Goal: Task Accomplishment & Management: Manage account settings

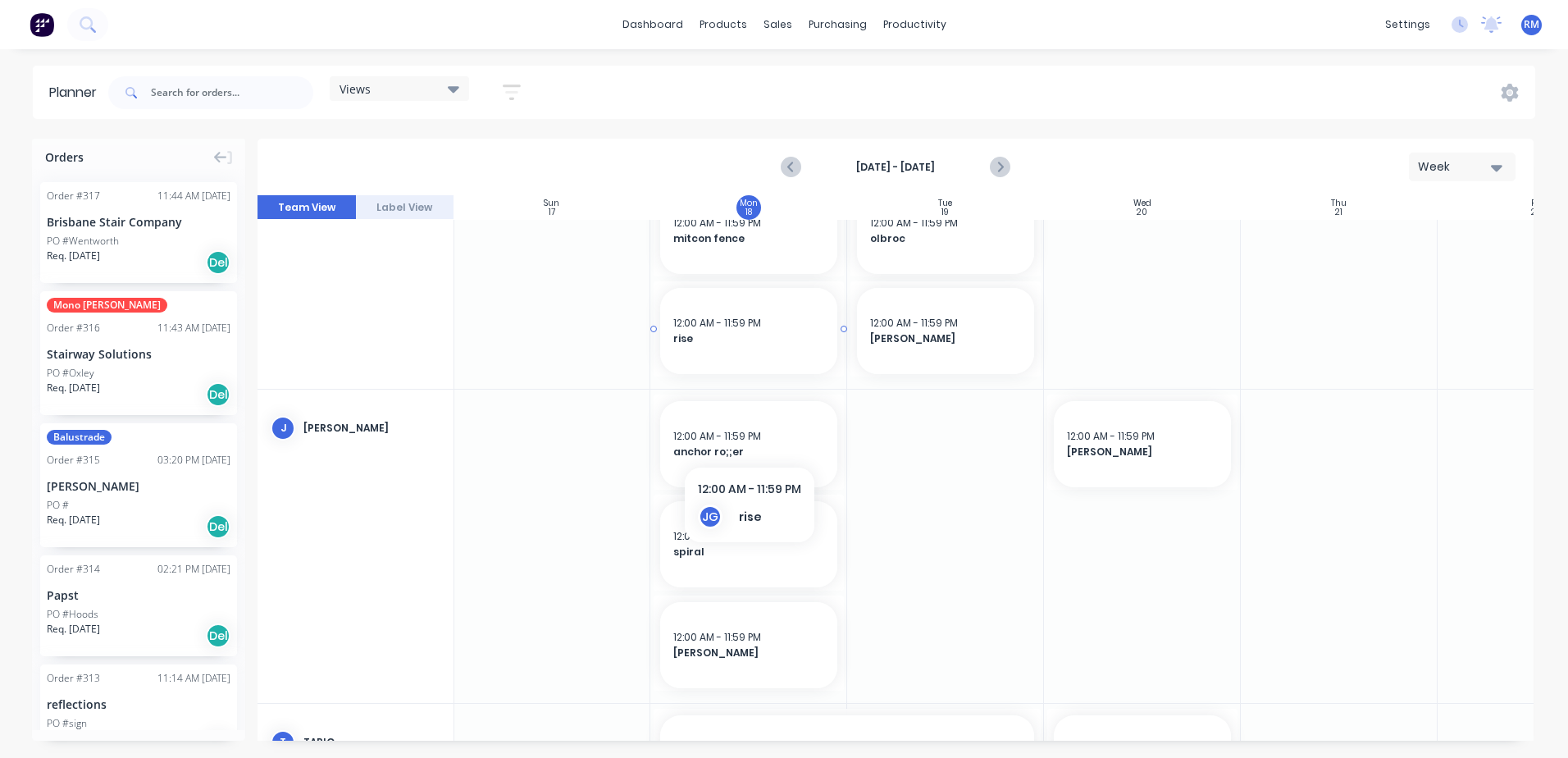
scroll to position [962, 1]
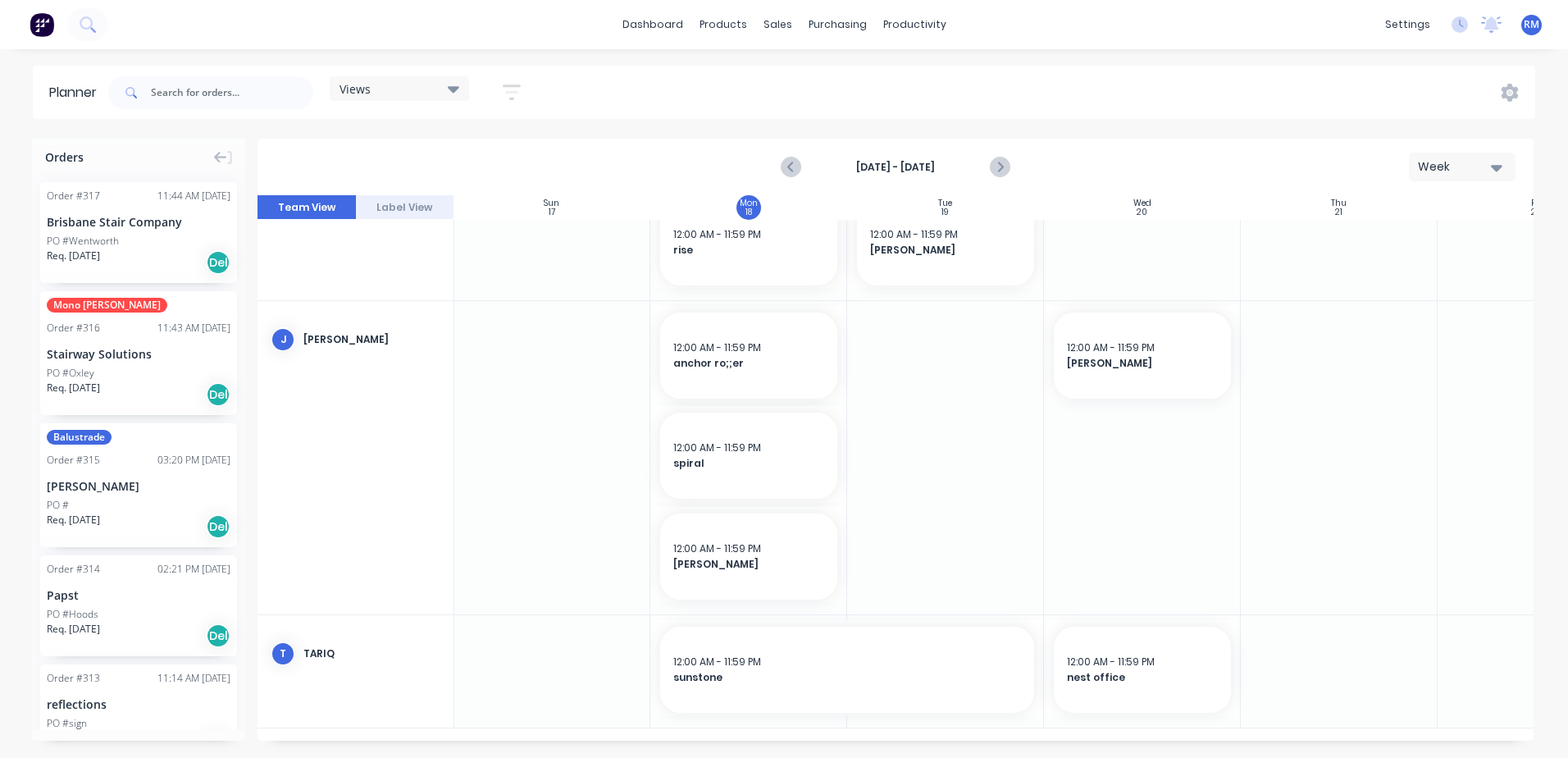
click at [1110, 716] on div at bounding box center [1142, 672] width 197 height 113
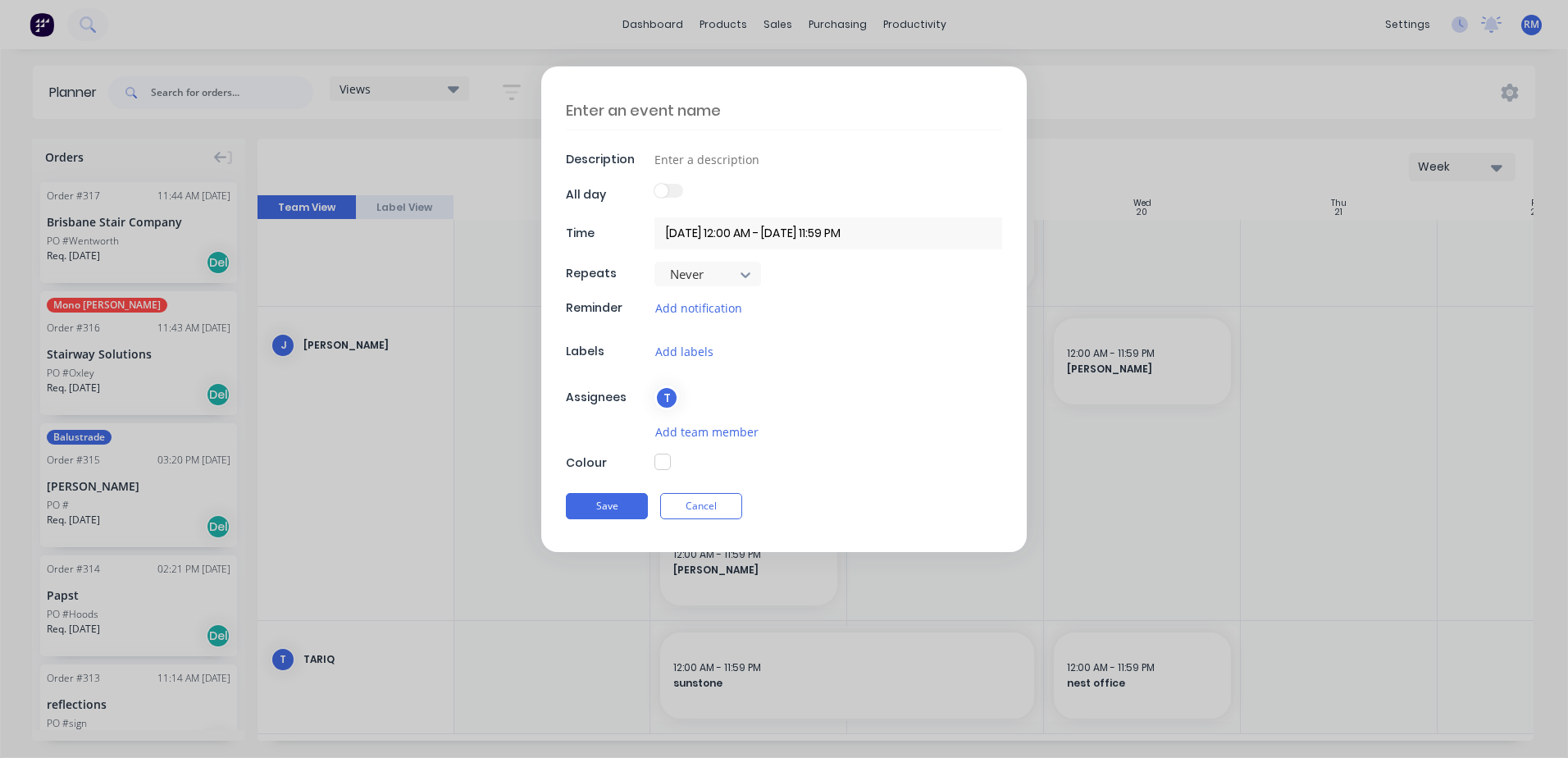
click at [764, 103] on textarea at bounding box center [784, 111] width 437 height 39
type textarea "x"
type textarea "B"
type textarea "x"
type textarea "Br"
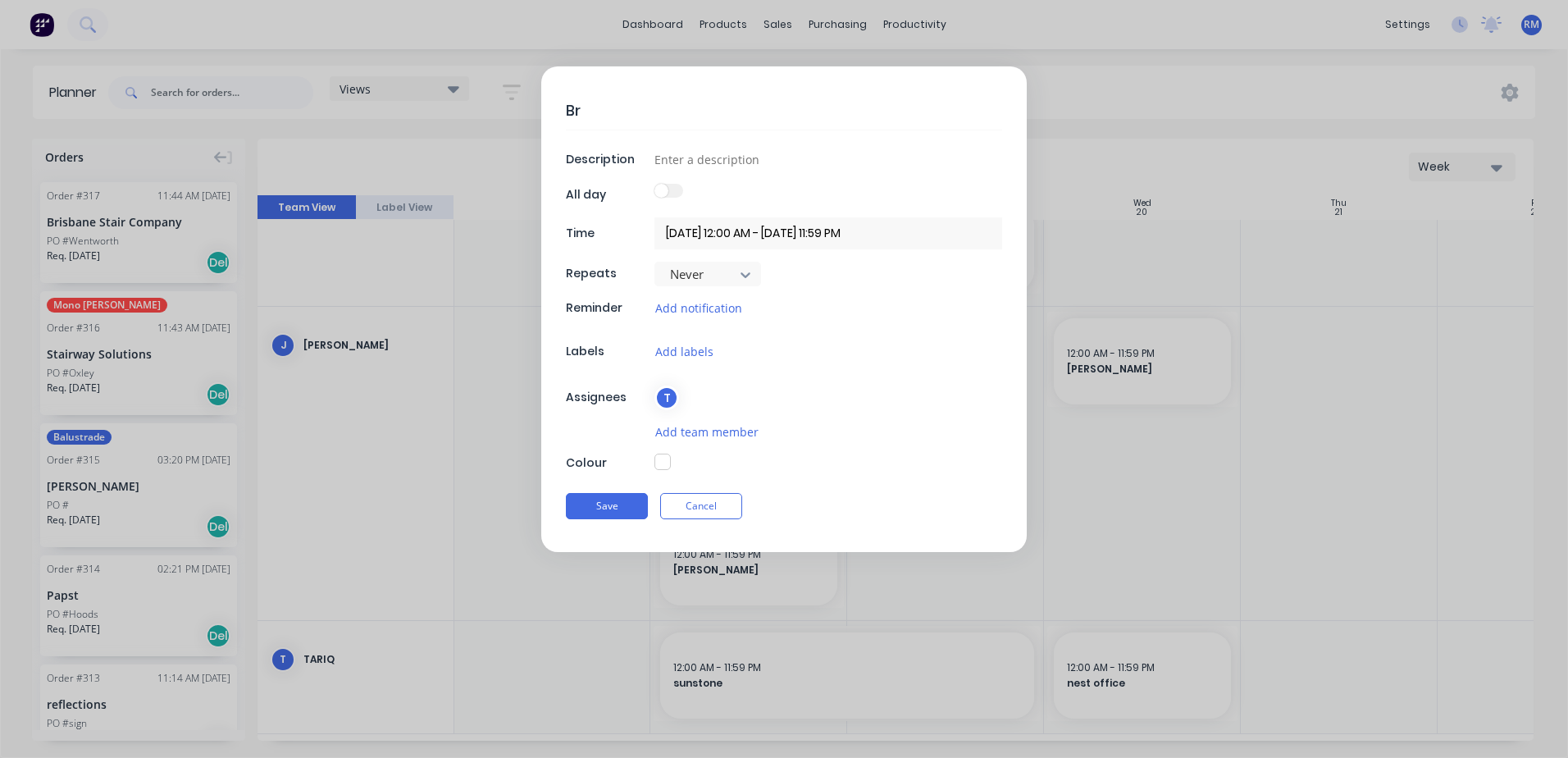
type textarea "x"
type textarea "Bri"
type textarea "x"
type textarea "Bris"
type textarea "x"
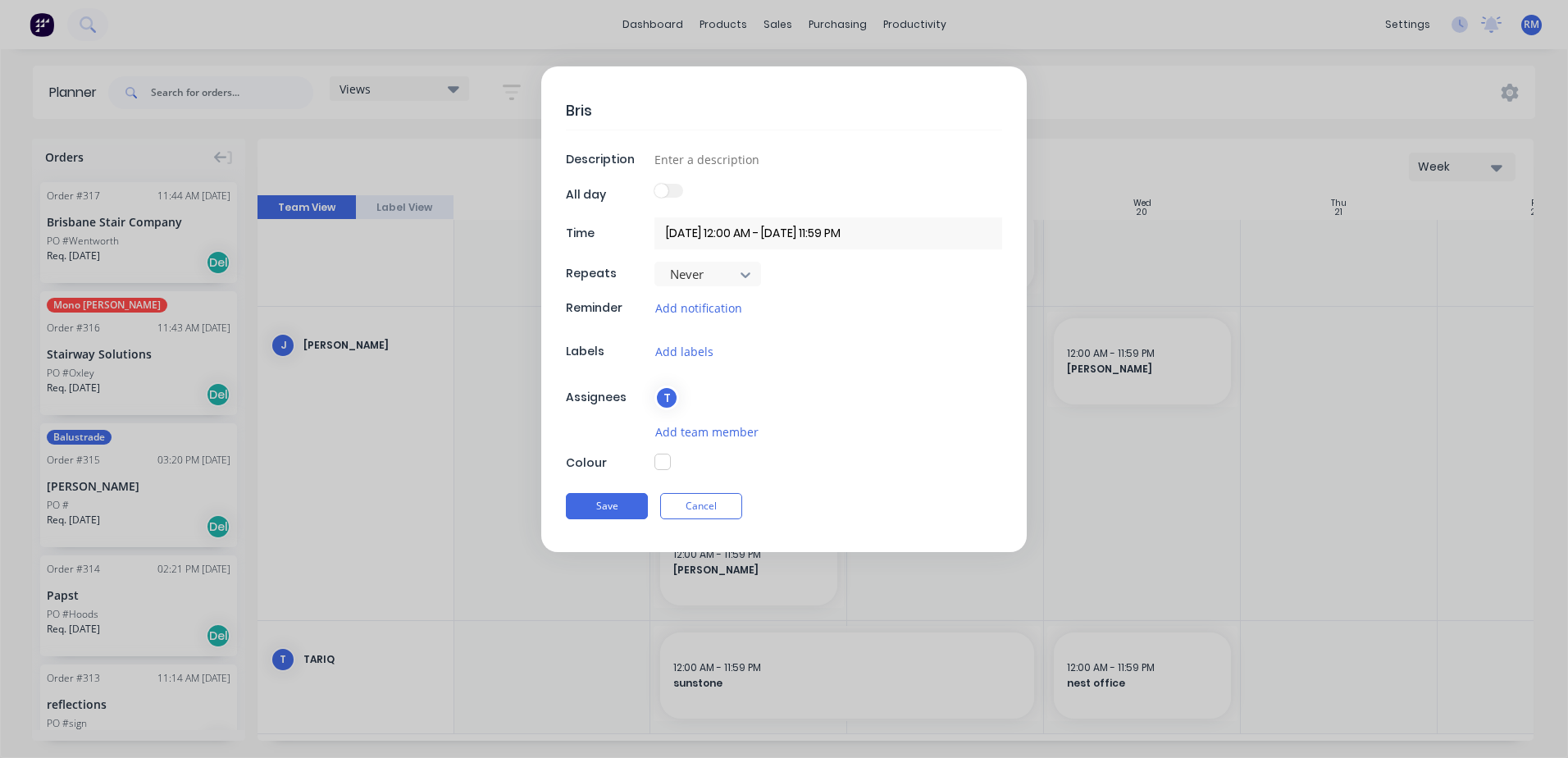
type textarea "Bris"
type textarea "x"
type textarea "Bris s"
type textarea "x"
type textarea "Bris st"
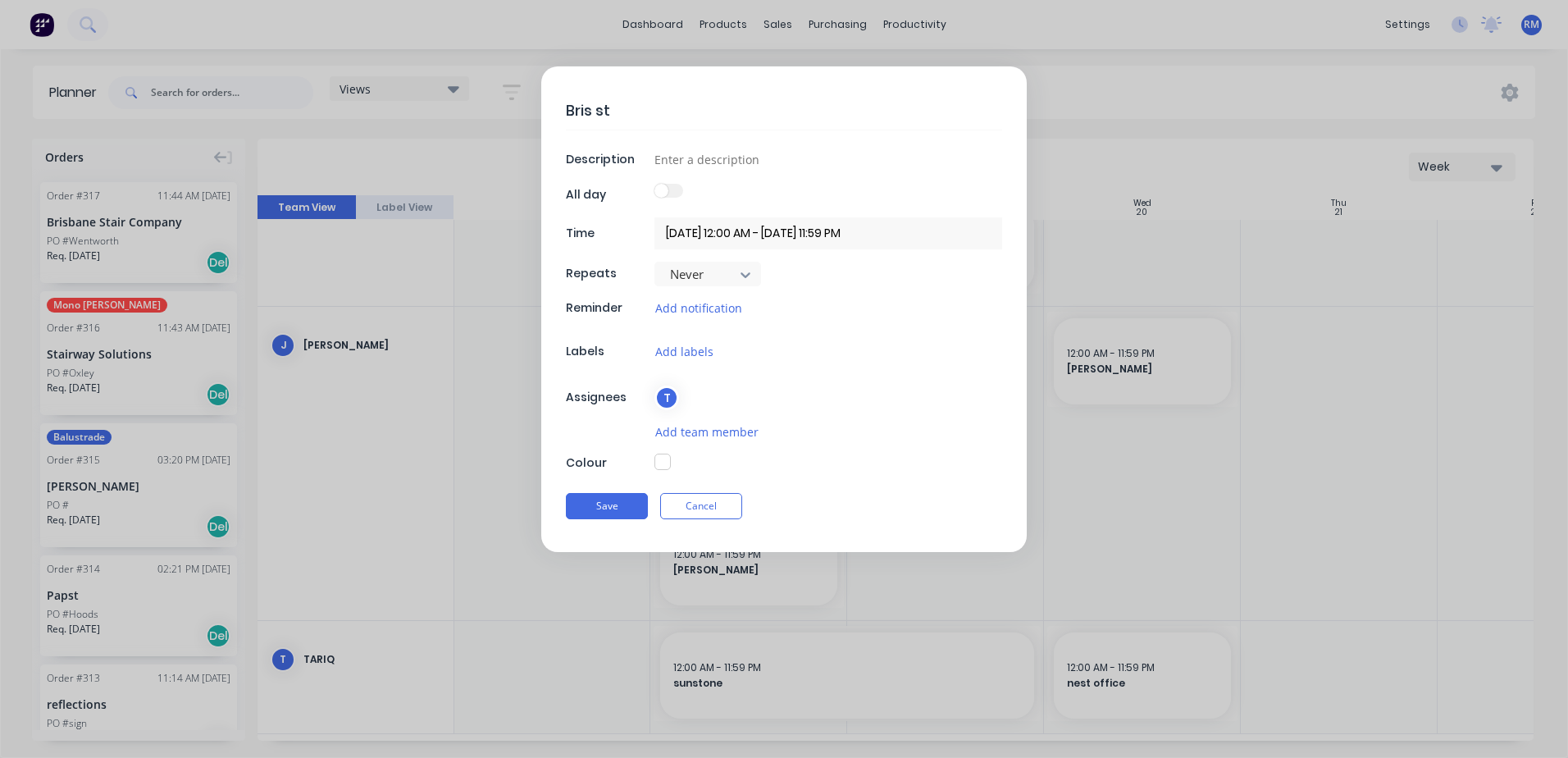
type textarea "x"
type textarea "Bris sta"
type textarea "x"
type textarea "Bris stai"
type textarea "x"
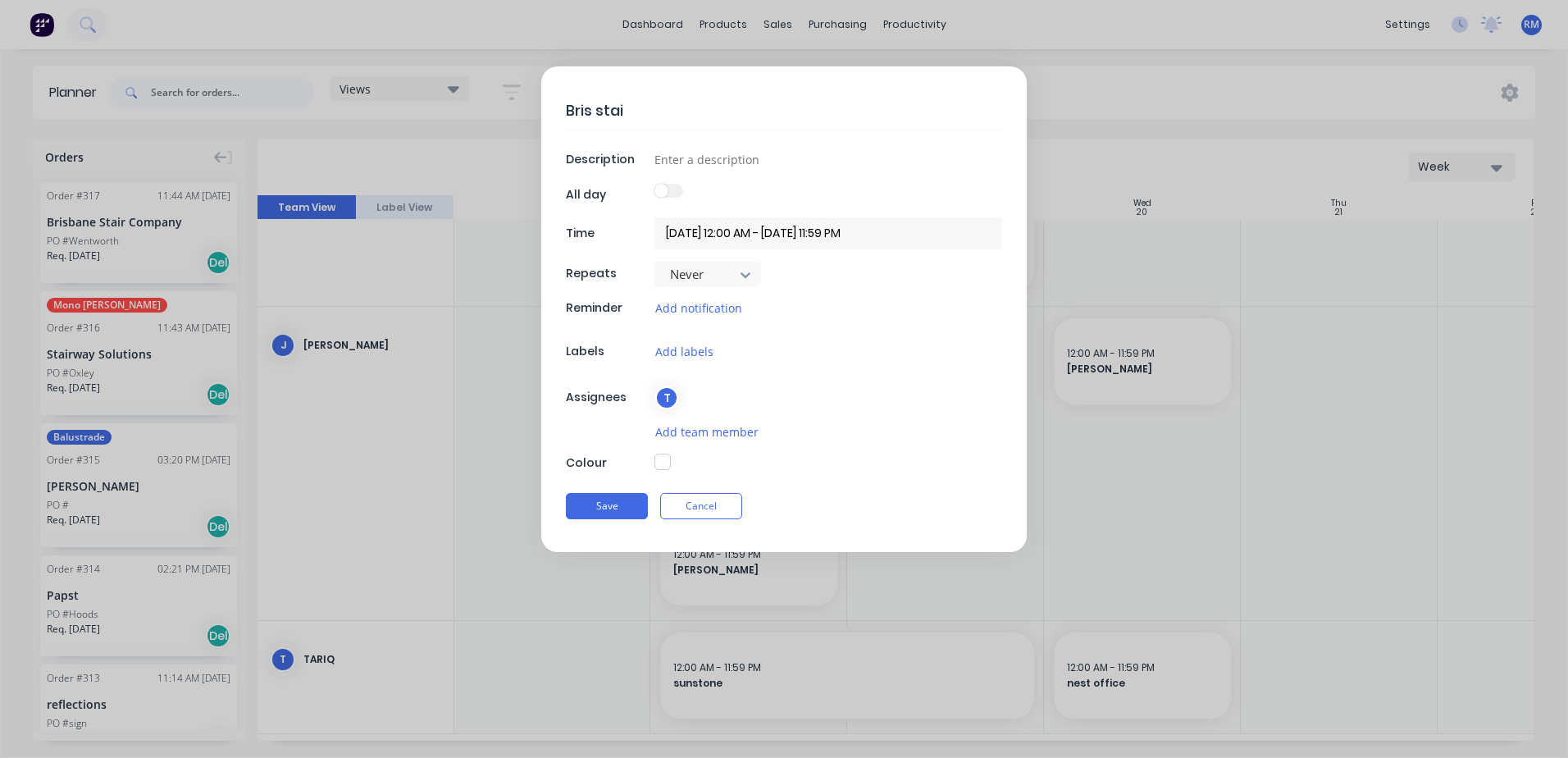
type textarea "Bris stair"
type textarea "x"
type textarea "Bris stairs"
click at [618, 505] on button "Save" at bounding box center [606, 506] width 82 height 26
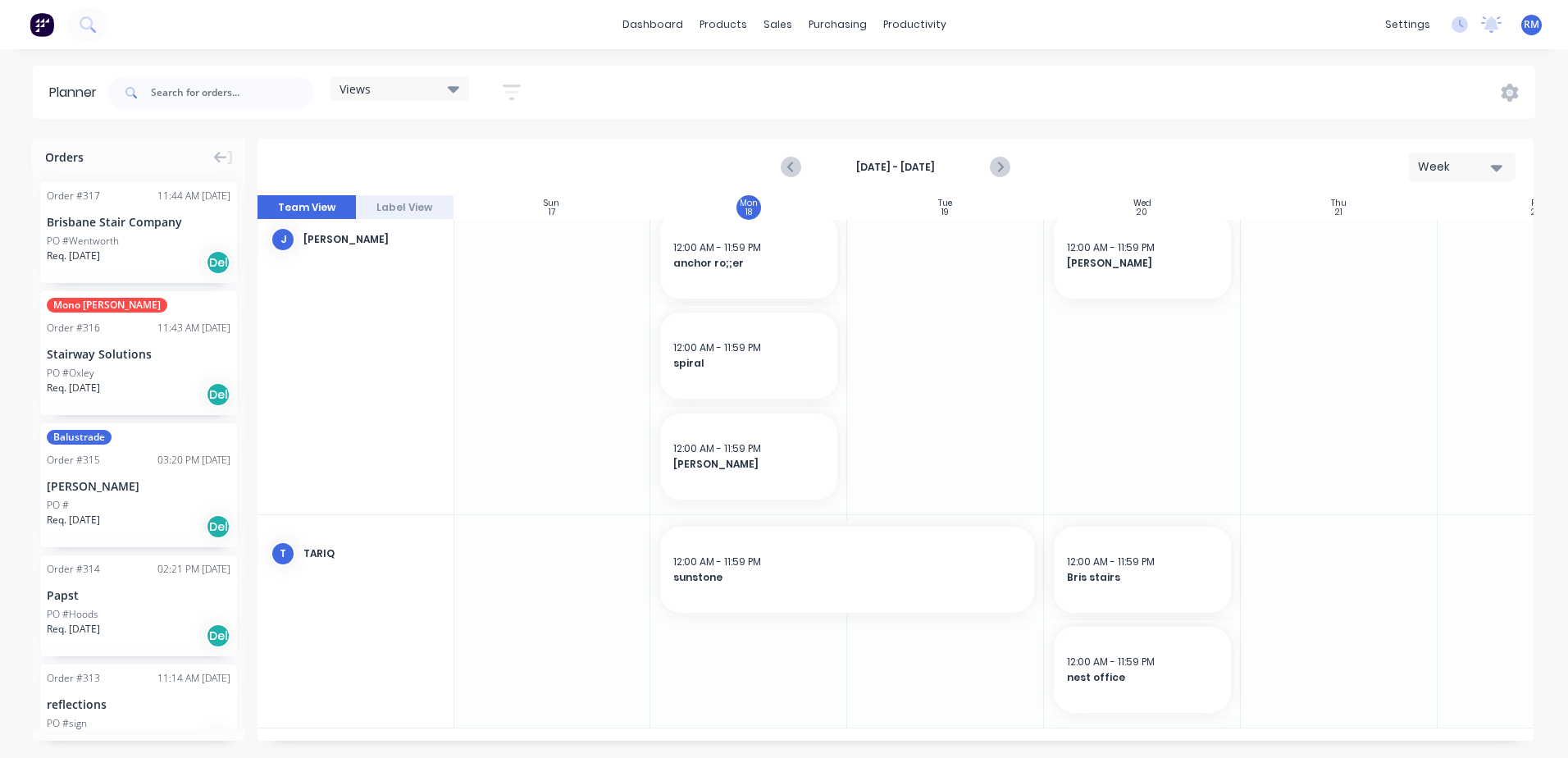
scroll to position [979, 1]
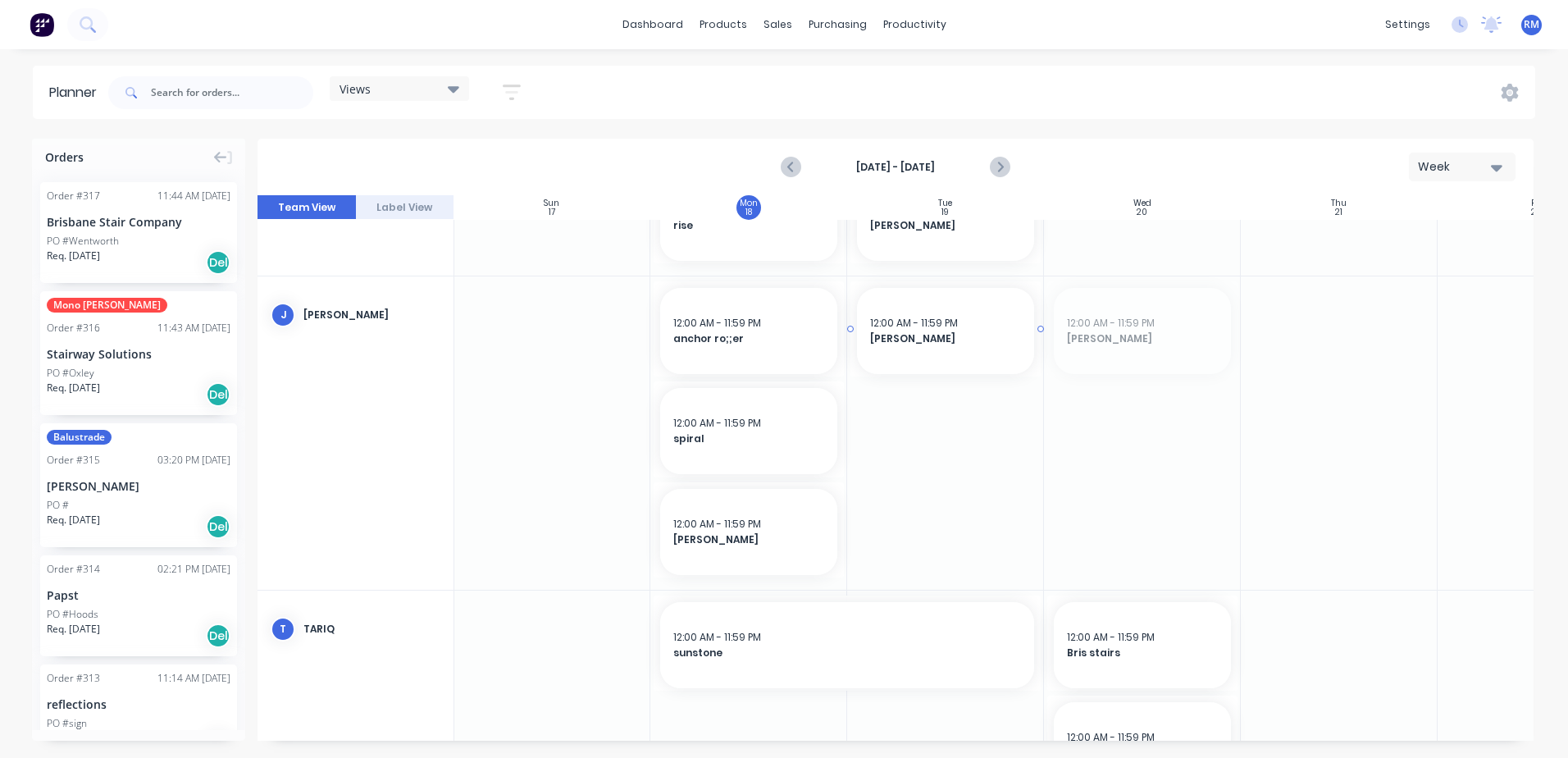
drag, startPoint x: 1138, startPoint y: 345, endPoint x: 951, endPoint y: 344, distance: 187.0
click at [1127, 315] on div at bounding box center [1142, 433] width 197 height 313
click at [1127, 315] on div at bounding box center [1142, 433] width 197 height 313
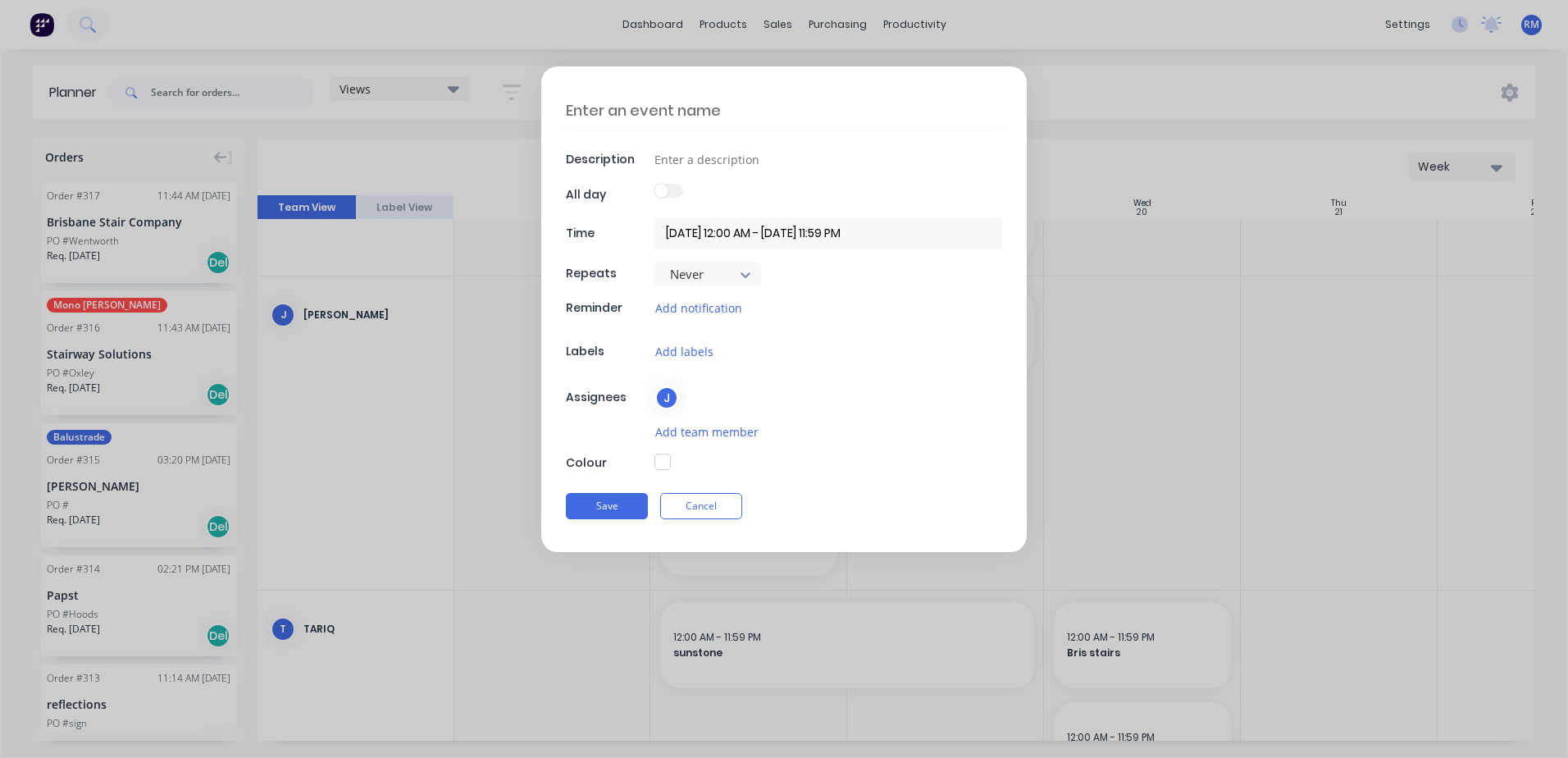
click at [739, 114] on textarea at bounding box center [784, 111] width 437 height 39
type textarea "x"
type textarea "s"
type textarea "x"
type textarea "sw"
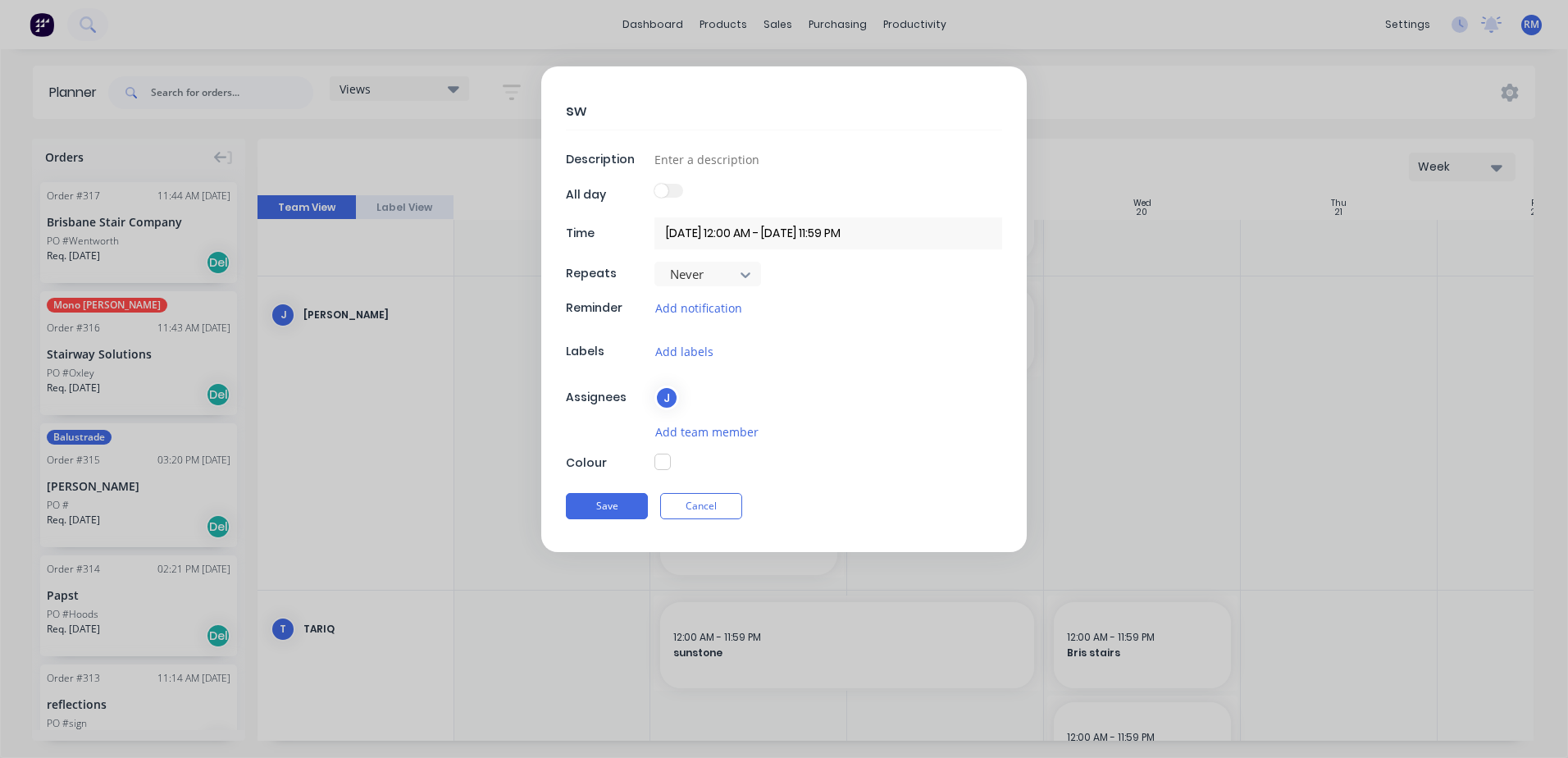
type textarea "x"
type textarea "sws"
type textarea "x"
type textarea "sws"
type textarea "x"
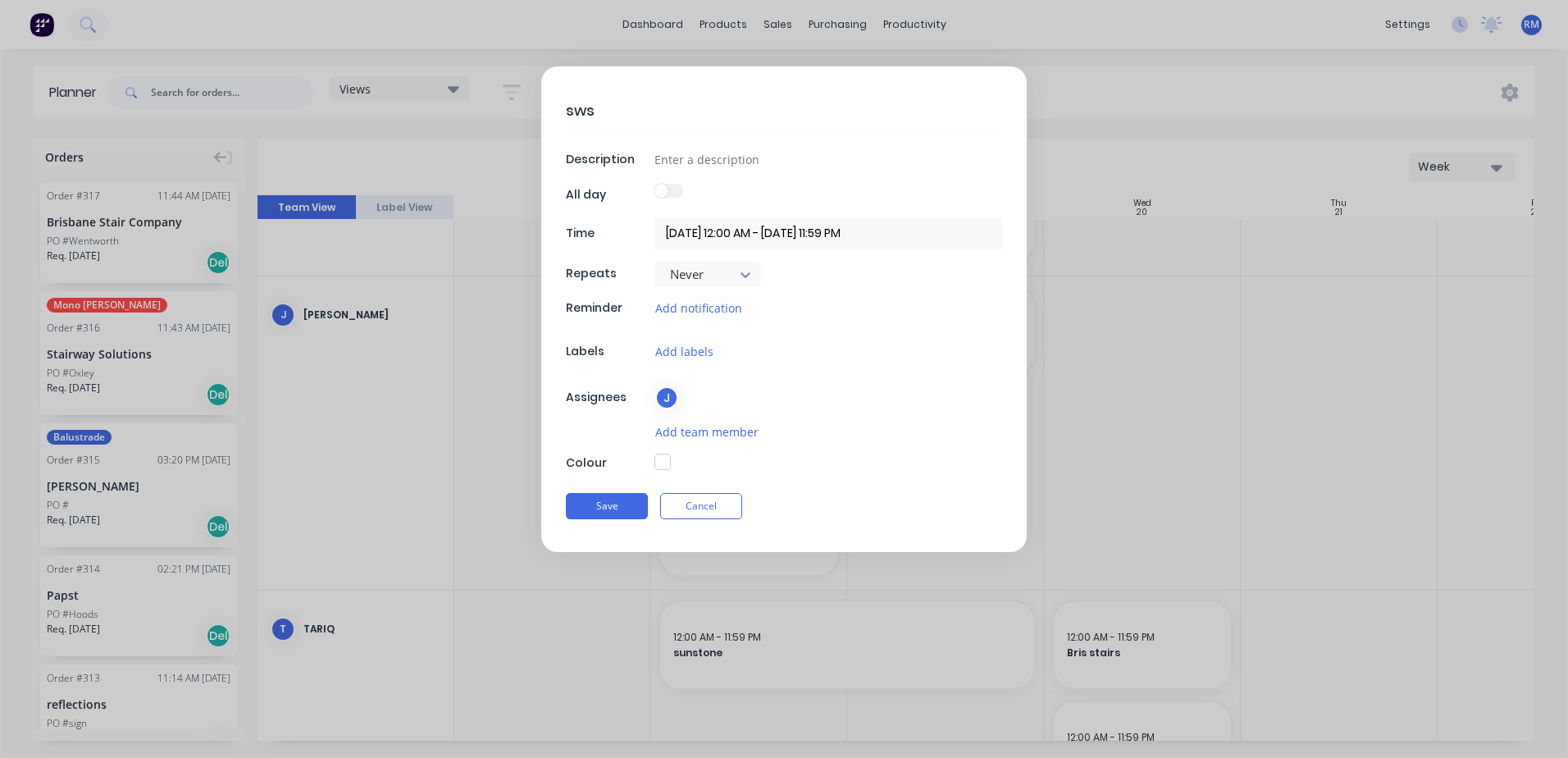
type textarea "sws n"
type textarea "x"
type textarea "sws"
type textarea "x"
type textarea "sws m"
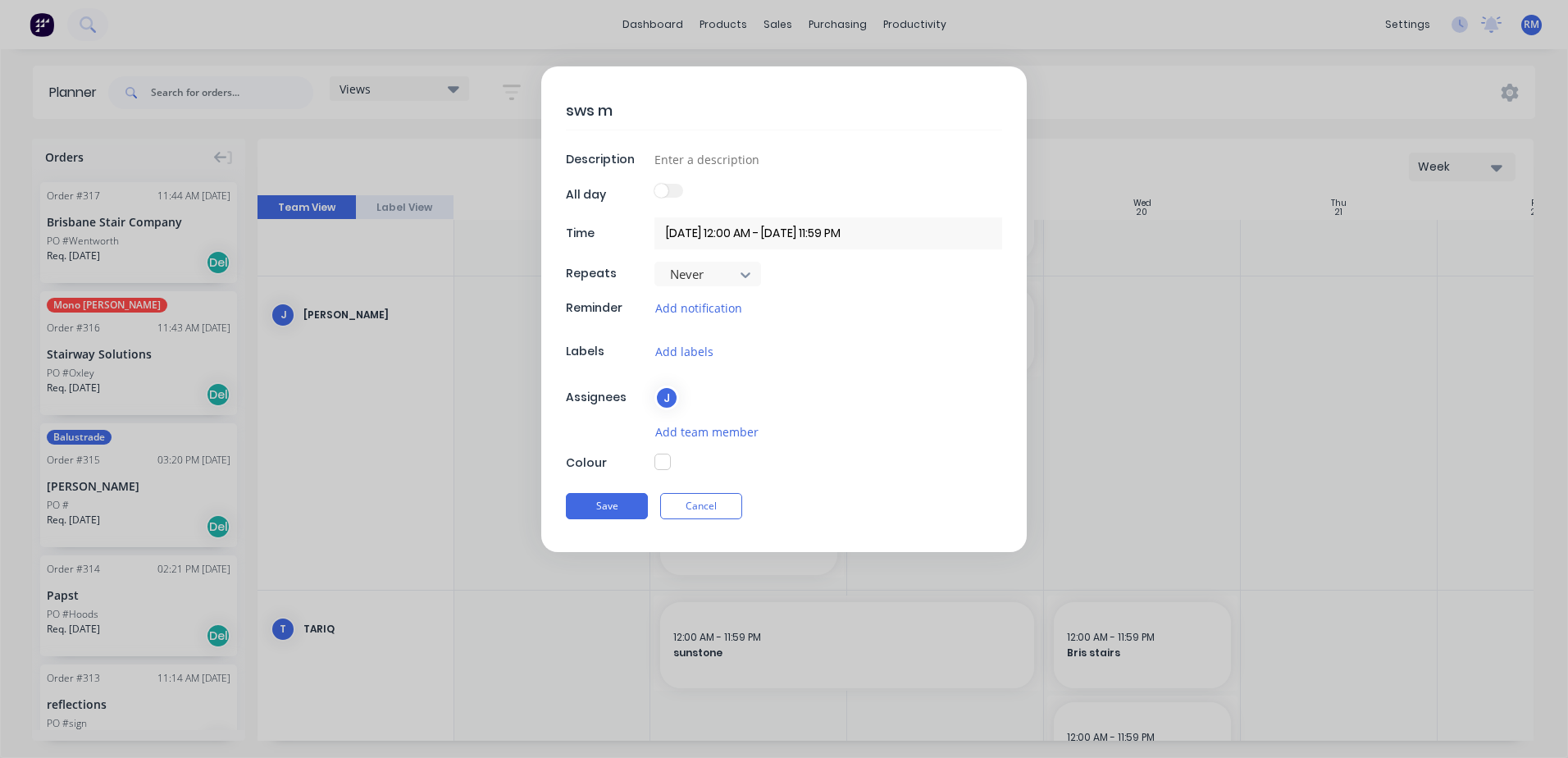
type textarea "x"
type textarea "sws mo"
type textarea "x"
type textarea "sws mon"
type textarea "x"
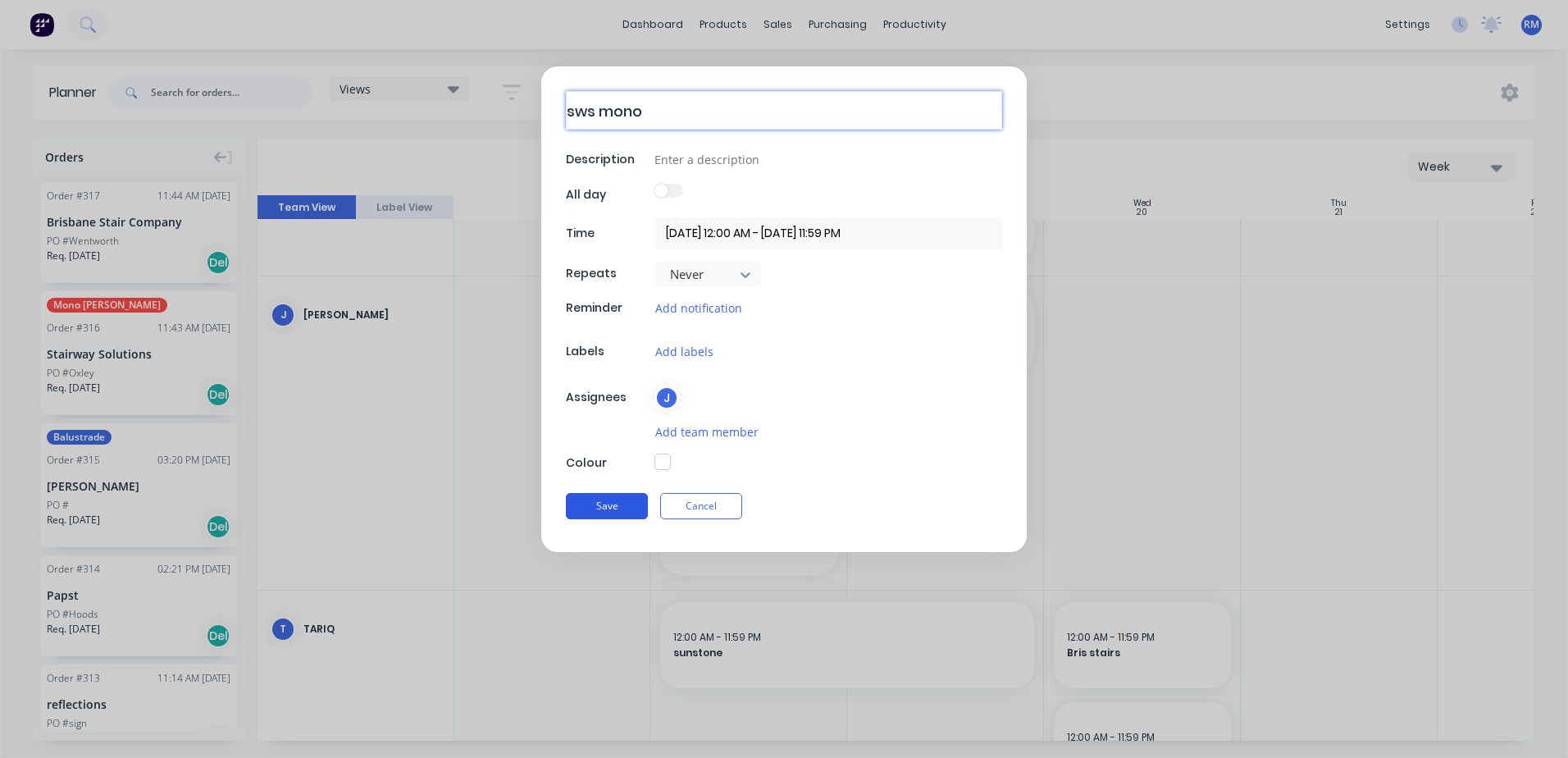
type textarea "sws mono"
click at [629, 506] on button "Save" at bounding box center [606, 506] width 82 height 26
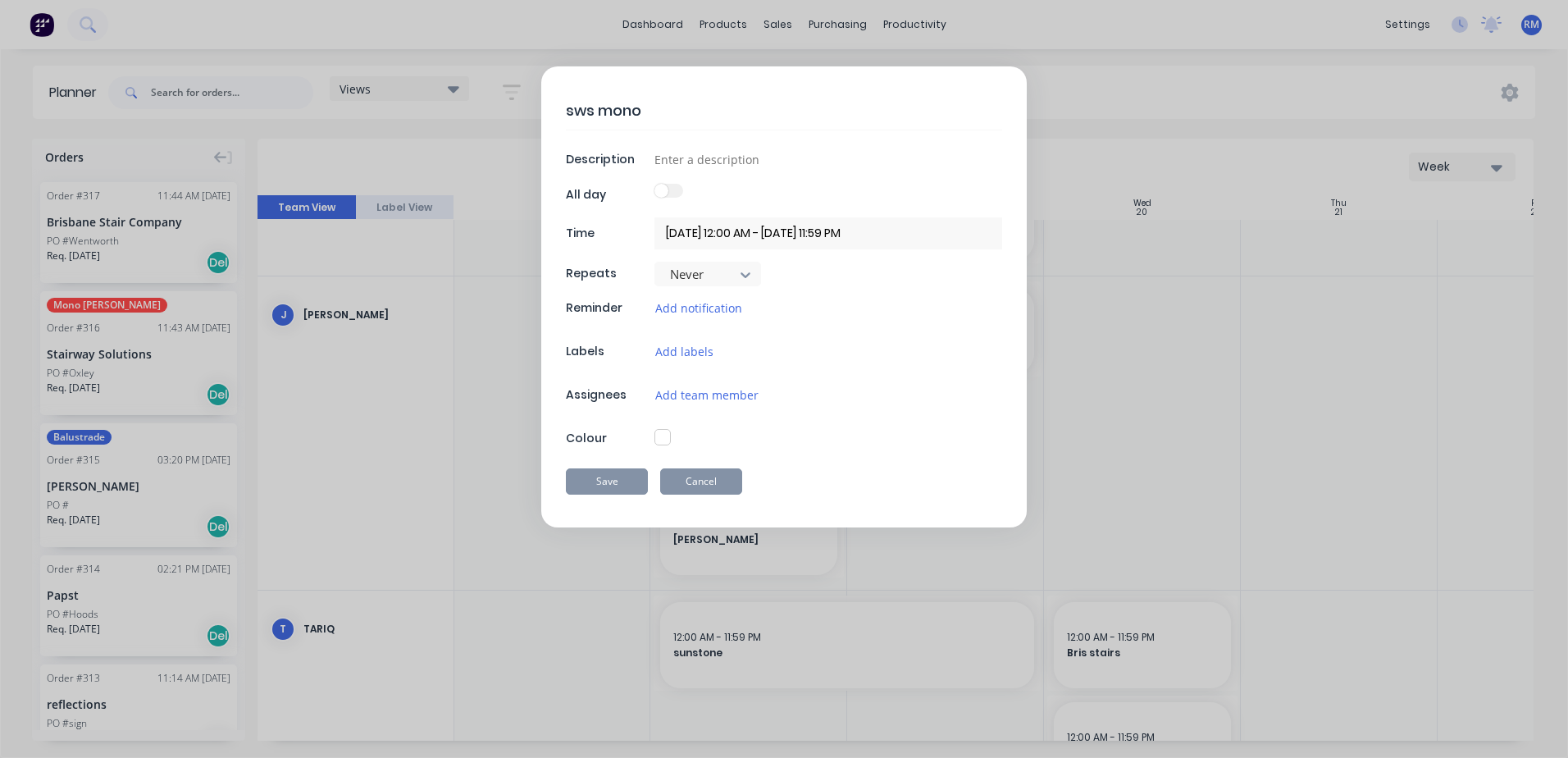
type textarea "x"
